Goal: Task Accomplishment & Management: Use online tool/utility

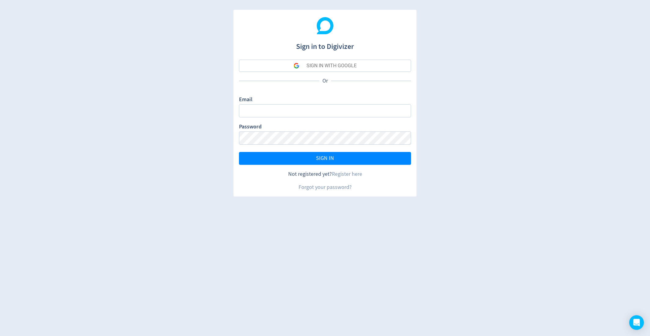
click at [286, 62] on button "SIGN IN WITH GOOGLE" at bounding box center [325, 66] width 172 height 12
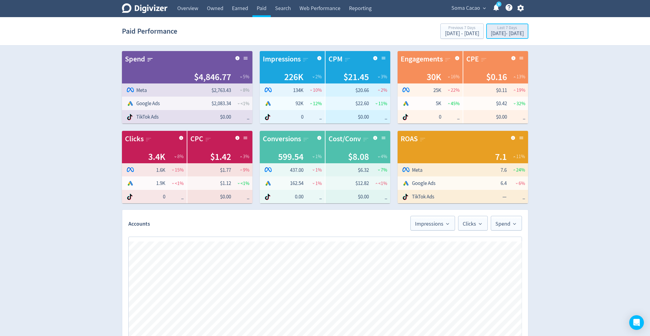
click at [491, 33] on div "[DATE] - [DATE]" at bounding box center [507, 34] width 33 height 6
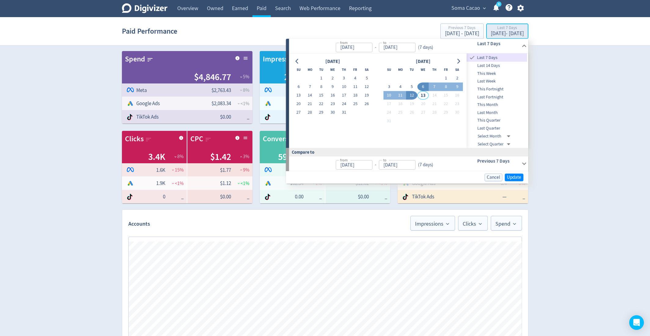
type input "[DATE]"
click at [494, 101] on span "This Month" at bounding box center [497, 104] width 61 height 7
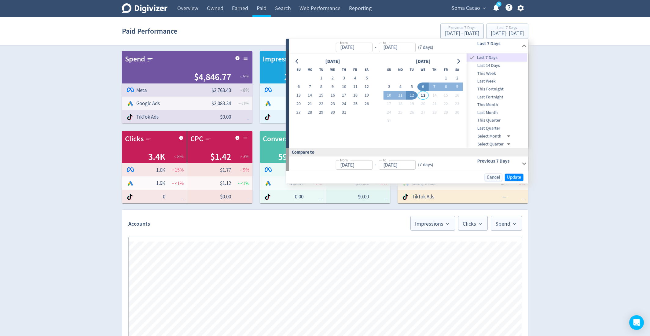
type input "[DATE]"
click at [514, 175] on span "Update" at bounding box center [514, 177] width 14 height 5
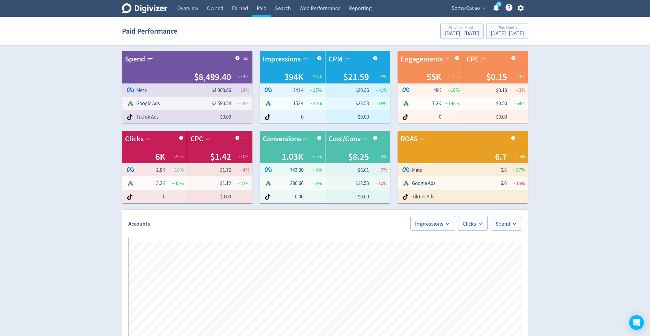
scroll to position [252, 0]
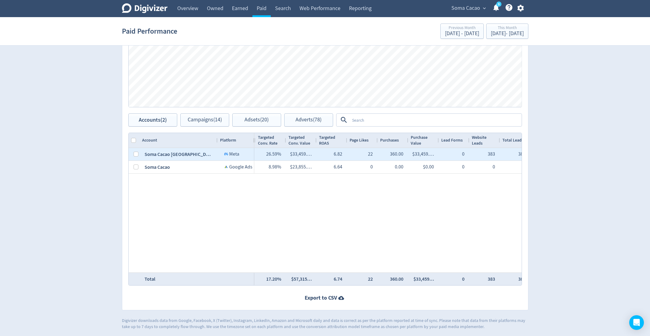
click at [131, 156] on div at bounding box center [134, 154] width 11 height 13
click at [134, 155] on input "Press Space to toggle row selection (unchecked)" at bounding box center [136, 154] width 5 height 5
checkbox input "true"
checkbox input "false"
click at [211, 112] on div "Spend Clicks Impressions Press Space or Enter to toggle visibility Impressions,…" at bounding box center [325, 46] width 406 height 134
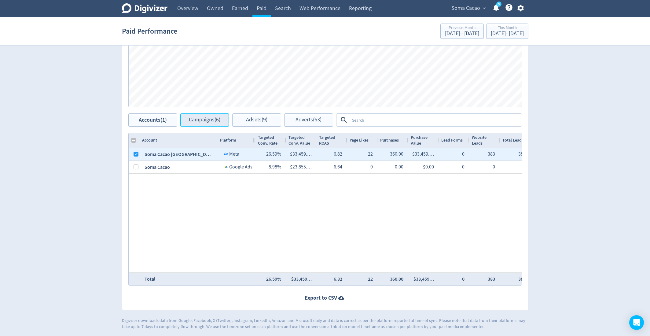
click at [209, 122] on span "Campaigns (6)" at bounding box center [204, 120] width 31 height 6
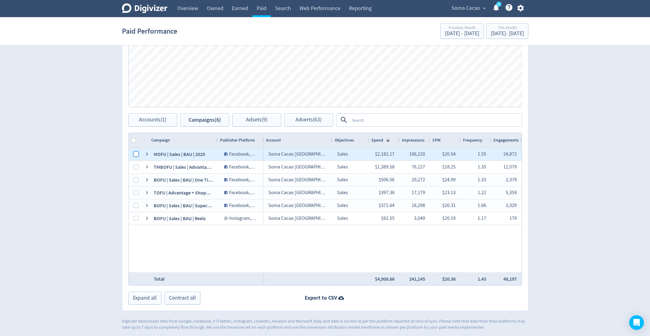
click at [136, 153] on input "Press Space to toggle row selection (unchecked)" at bounding box center [136, 154] width 5 height 5
checkbox input "true"
checkbox input "false"
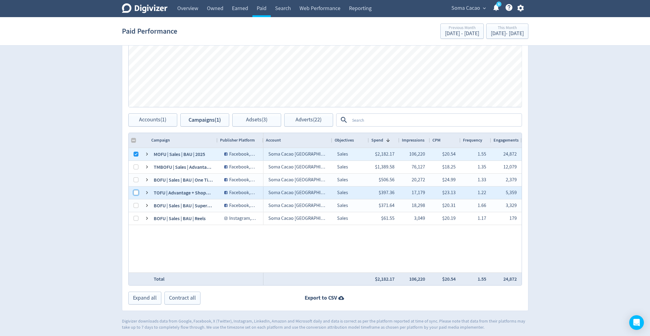
click at [134, 190] on input "Press Space to toggle row selection (unchecked)" at bounding box center [136, 192] width 5 height 5
checkbox input "true"
checkbox input "false"
click at [248, 122] on span "Adsets (5)" at bounding box center [256, 120] width 21 height 6
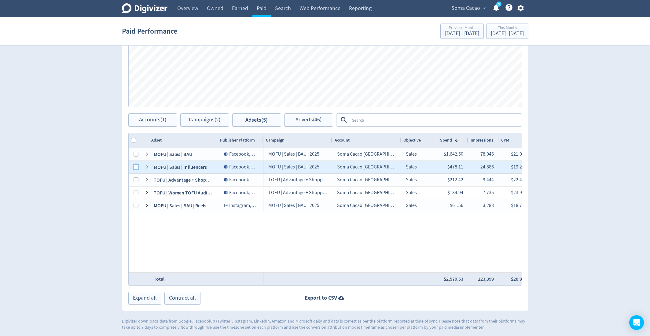
click at [137, 168] on input "Press Space to toggle row selection (unchecked)" at bounding box center [136, 166] width 5 height 5
checkbox input "true"
checkbox input "false"
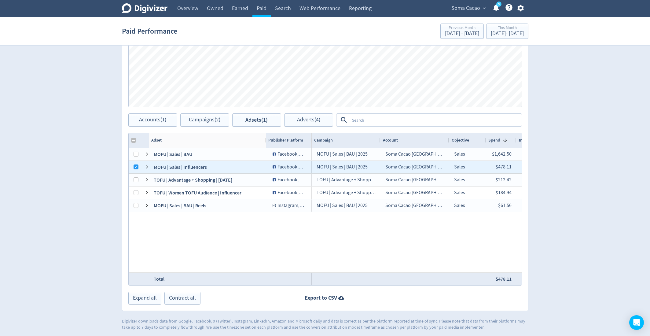
drag, startPoint x: 216, startPoint y: 138, endPoint x: 270, endPoint y: 138, distance: 53.5
click at [267, 138] on div at bounding box center [265, 140] width 2 height 15
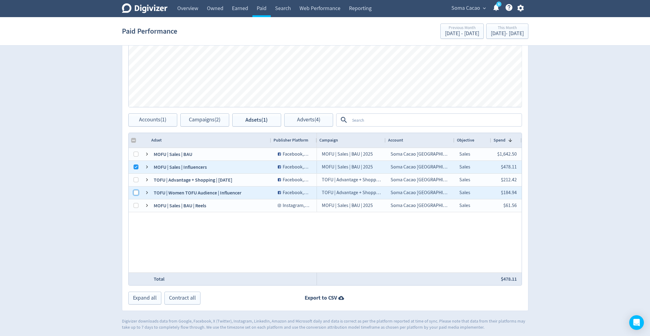
click at [134, 193] on input "Press Space to toggle row selection (unchecked)" at bounding box center [136, 192] width 5 height 5
checkbox input "true"
checkbox input "false"
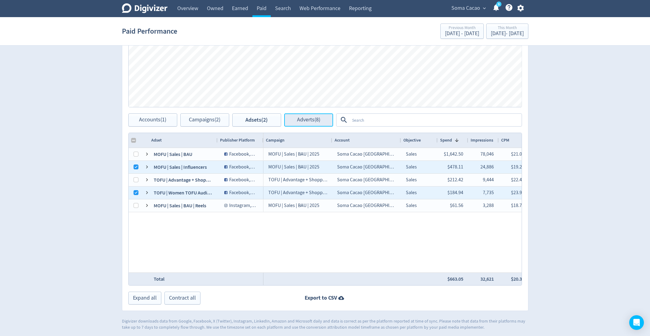
click at [299, 117] on span "Adverts (8)" at bounding box center [308, 120] width 23 height 6
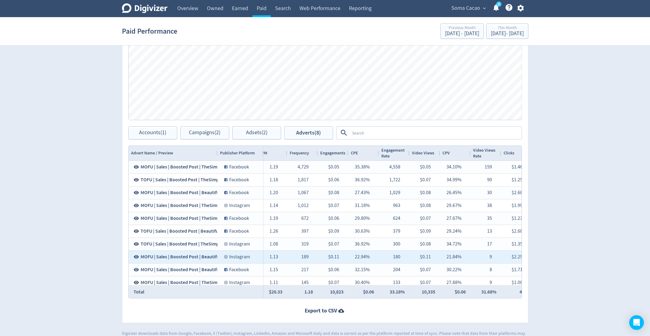
scroll to position [0, 314]
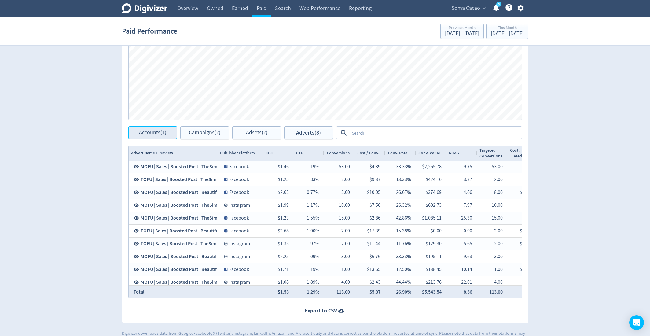
click at [164, 133] on span "Accounts (1)" at bounding box center [152, 133] width 27 height 6
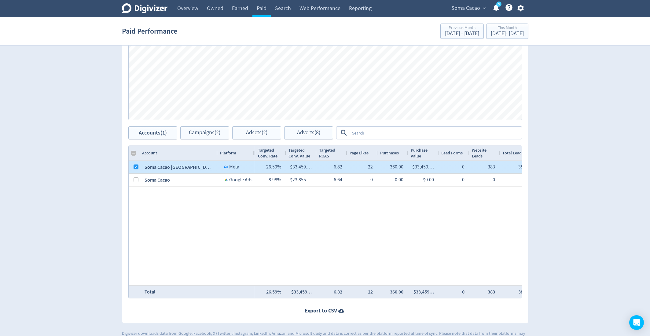
click at [138, 163] on div at bounding box center [136, 167] width 5 height 12
click at [135, 166] on input "Press Space to toggle row selection (checked)" at bounding box center [136, 166] width 5 height 5
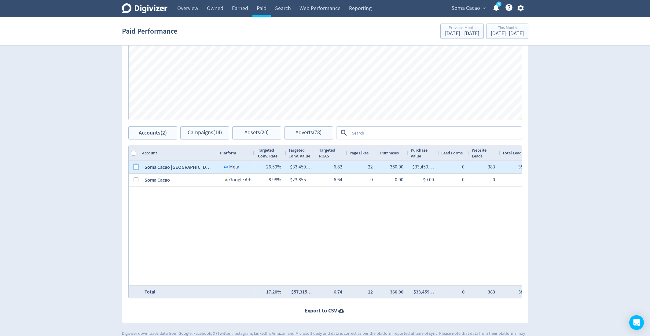
click at [134, 164] on input "Press Space to toggle row selection (unchecked)" at bounding box center [136, 166] width 5 height 5
checkbox input "true"
checkbox input "false"
click at [200, 130] on span "Campaigns (6)" at bounding box center [204, 133] width 31 height 6
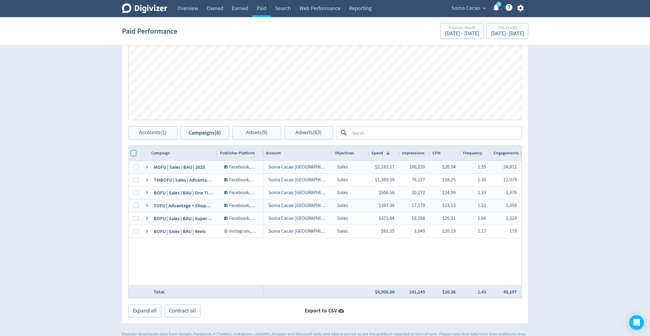
click at [134, 152] on input "Column with Header Selection" at bounding box center [133, 153] width 5 height 5
checkbox input "true"
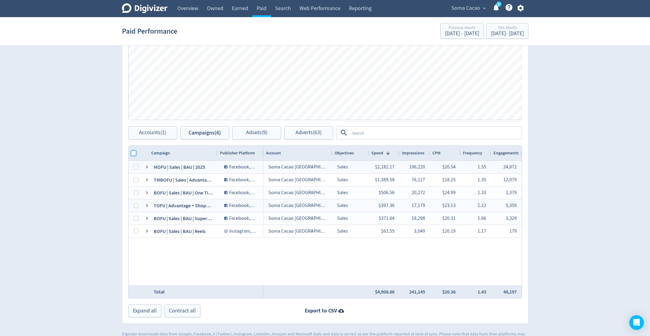
checkbox input "true"
click at [265, 132] on span "Adsets (9)" at bounding box center [256, 133] width 21 height 6
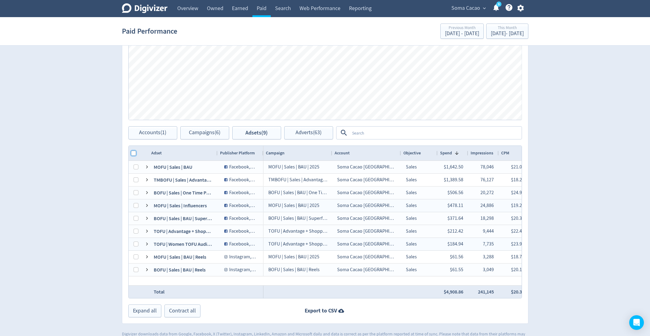
click at [135, 152] on input "Column with Header Selection" at bounding box center [133, 153] width 5 height 5
checkbox input "true"
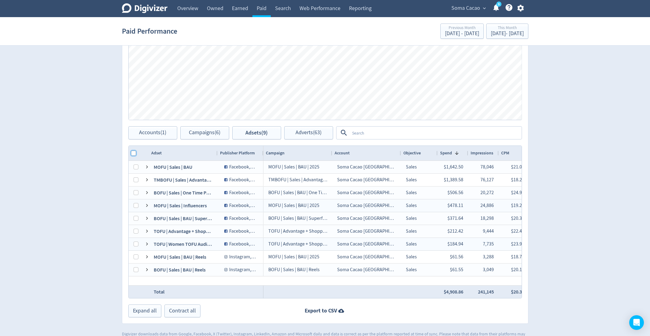
checkbox input "true"
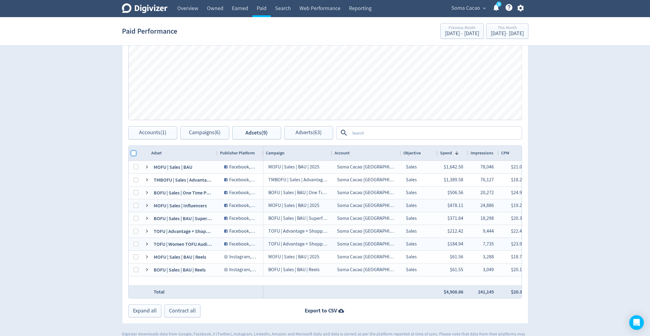
checkbox input "true"
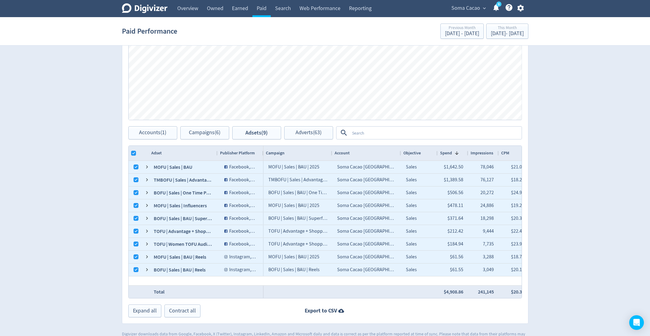
click at [296, 139] on div "Adsets Impressions Clicks Spend Spend Clicks Impressions Press Space or Enter t…" at bounding box center [325, 147] width 406 height 353
click at [296, 135] on span "Adverts (63)" at bounding box center [309, 133] width 26 height 6
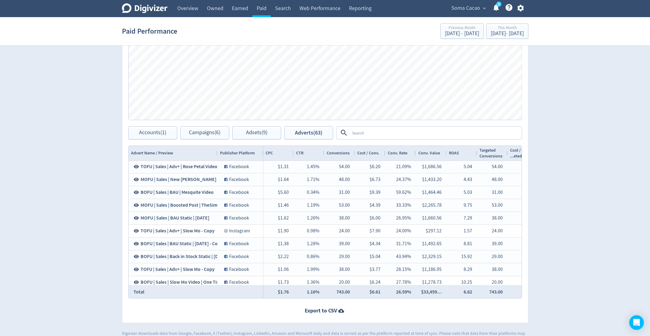
click at [368, 134] on textarea at bounding box center [435, 132] width 171 height 11
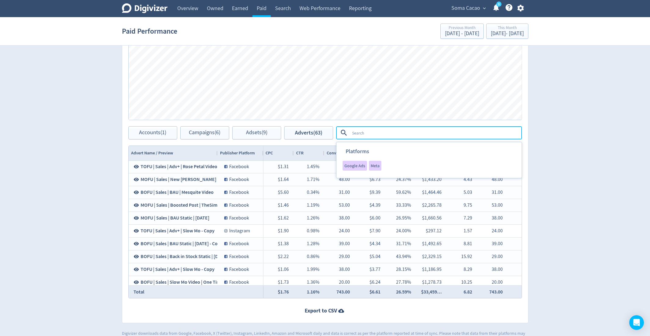
type textarea "a"
type textarea "back in stock"
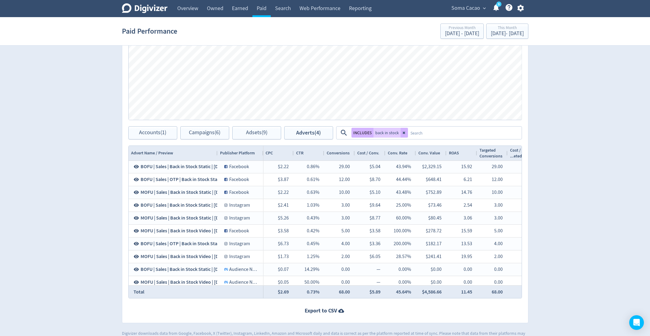
click at [576, 198] on div "Digivizer Logo [PERSON_NAME] Logo Overview Owned Earned Paid Search Web Perform…" at bounding box center [325, 51] width 650 height 581
click at [403, 132] on icon at bounding box center [404, 133] width 2 height 2
click at [393, 132] on textarea at bounding box center [435, 132] width 171 height 11
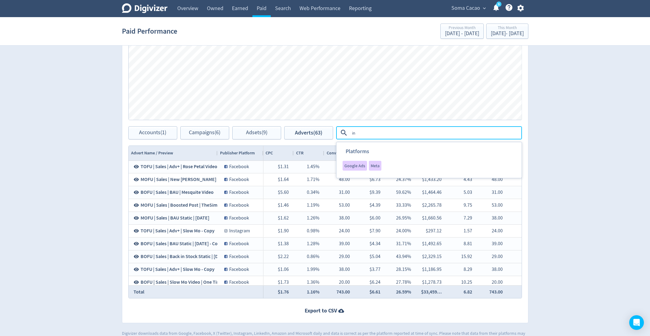
type textarea "i"
type textarea "boosted"
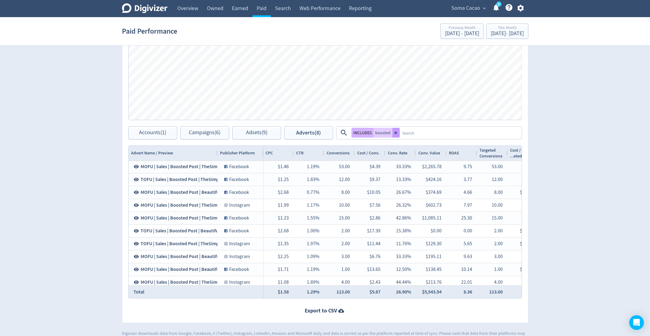
click at [394, 131] on icon at bounding box center [396, 133] width 4 height 4
click at [393, 131] on textarea at bounding box center [435, 132] width 171 height 11
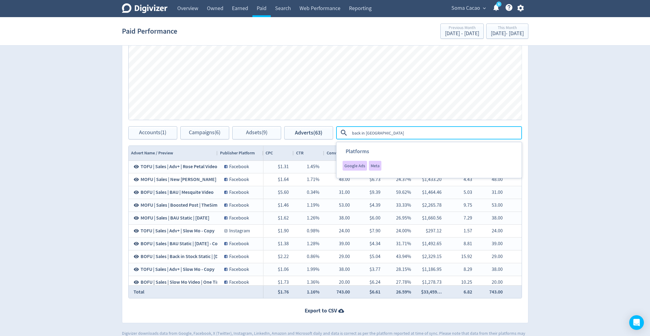
type textarea "back in stock"
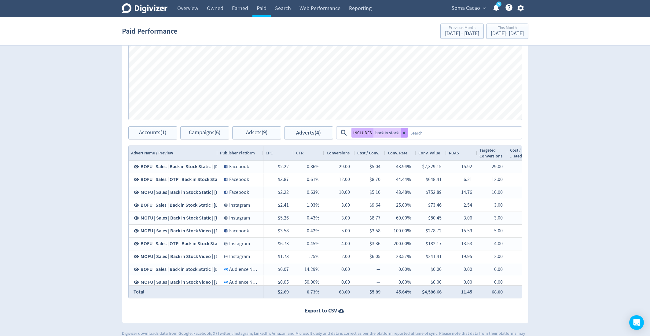
click at [405, 132] on icon at bounding box center [405, 133] width 4 height 4
checkbox input "true"
click at [320, 131] on span "Adverts (63)" at bounding box center [309, 133] width 28 height 6
click at [265, 134] on span "Adsets (9)" at bounding box center [256, 133] width 21 height 6
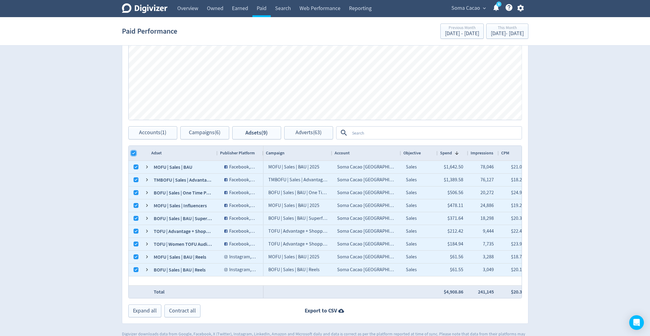
click at [133, 151] on input "Column with Header Selection" at bounding box center [133, 153] width 5 height 5
checkbox input "false"
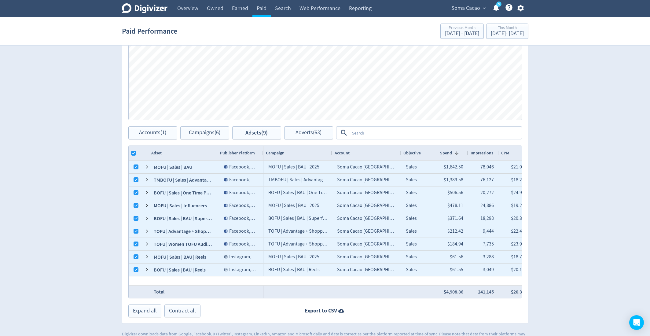
checkbox input "false"
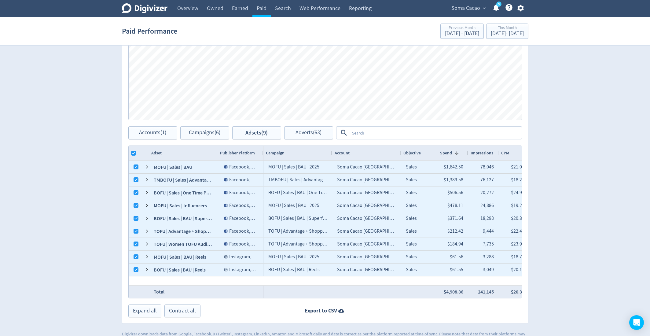
checkbox input "false"
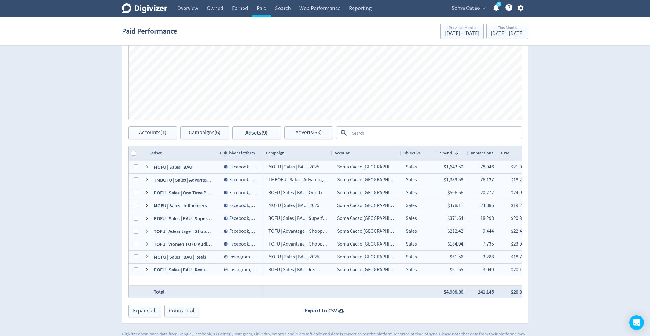
click at [218, 124] on div "Spend Clicks Impressions Press Space or Enter to toggle visibility Impressions,…" at bounding box center [325, 59] width 406 height 134
click at [214, 130] on span "Campaigns (6)" at bounding box center [204, 133] width 31 height 6
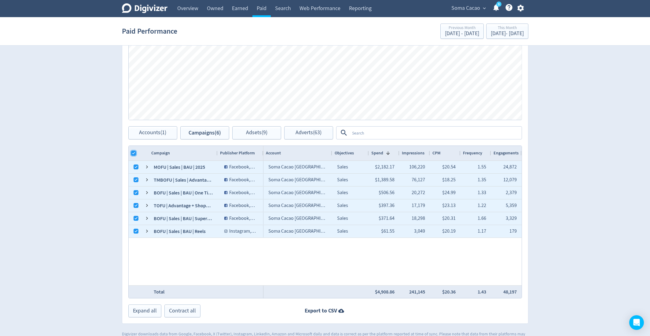
click at [133, 154] on input "Column with Header Selection" at bounding box center [133, 153] width 5 height 5
checkbox input "false"
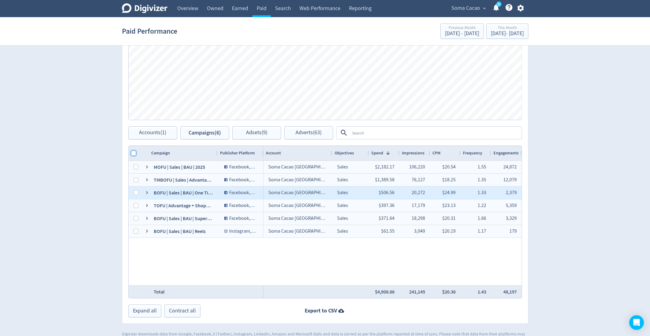
checkbox input "false"
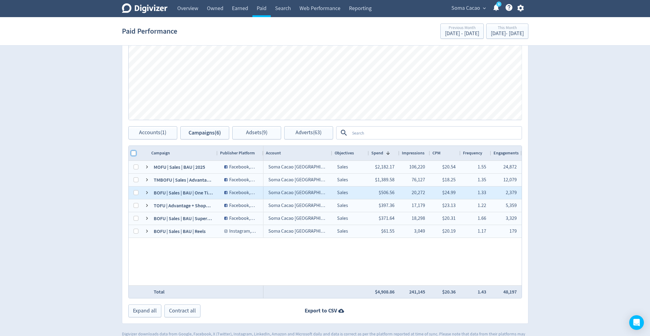
checkbox input "false"
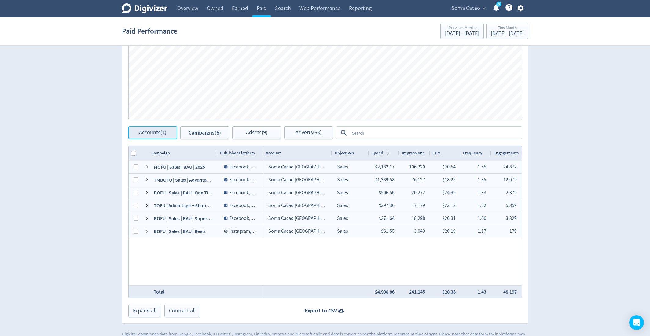
click at [146, 130] on span "Accounts (1)" at bounding box center [152, 133] width 27 height 6
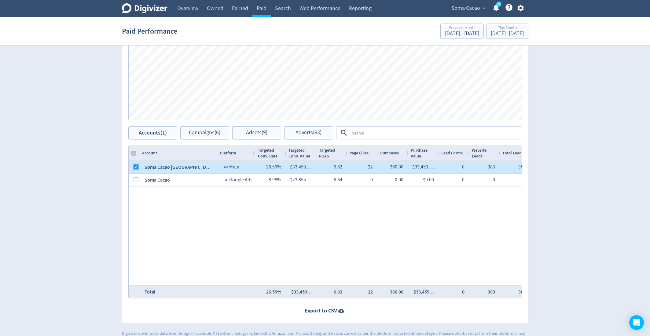
click at [134, 165] on input "Press Space to toggle row selection (checked)" at bounding box center [136, 166] width 5 height 5
checkbox input "false"
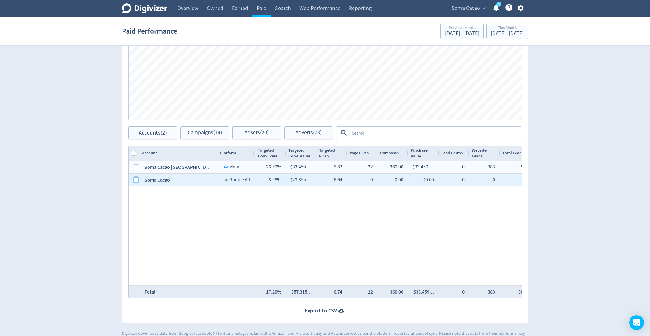
click at [134, 179] on input "Press Space to toggle row selection (unchecked)" at bounding box center [136, 179] width 5 height 5
checkbox input "true"
checkbox input "false"
click at [231, 126] on div "Accounts (1) Campaigns (8) Adsets (11) Adverts (11)" at bounding box center [230, 132] width 205 height 13
click at [215, 128] on button "Campaigns (8)" at bounding box center [204, 132] width 49 height 13
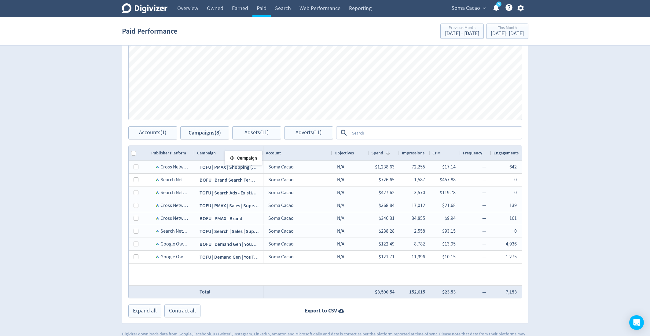
drag, startPoint x: 215, startPoint y: 153, endPoint x: 234, endPoint y: 153, distance: 18.6
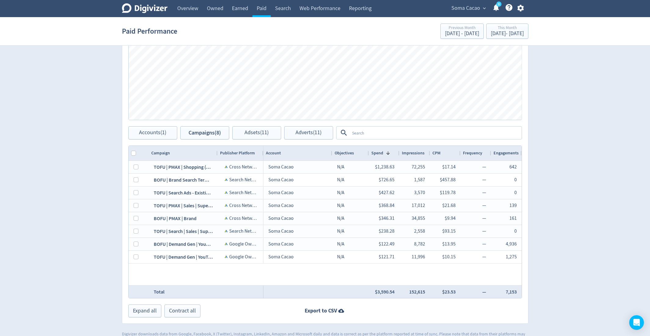
drag, startPoint x: 217, startPoint y: 152, endPoint x: 237, endPoint y: 152, distance: 19.9
click at [219, 152] on div at bounding box center [217, 153] width 2 height 15
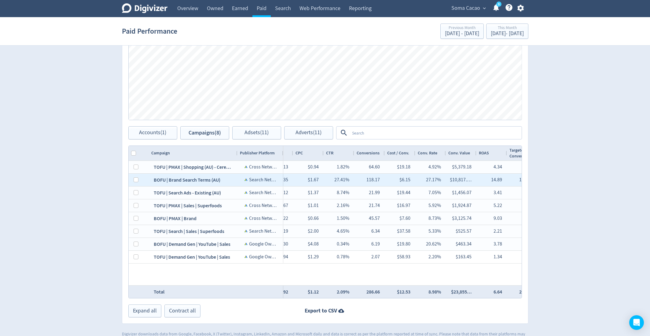
scroll to position [0, 494]
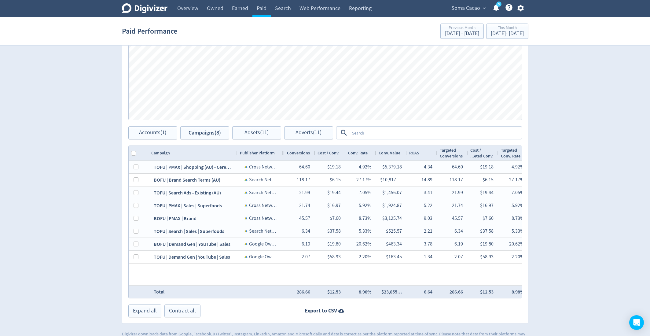
click at [390, 156] on div "Conv. Value" at bounding box center [392, 153] width 26 height 12
click at [390, 156] on div "Conv. Value 1" at bounding box center [392, 153] width 26 height 12
